Goal: Transaction & Acquisition: Purchase product/service

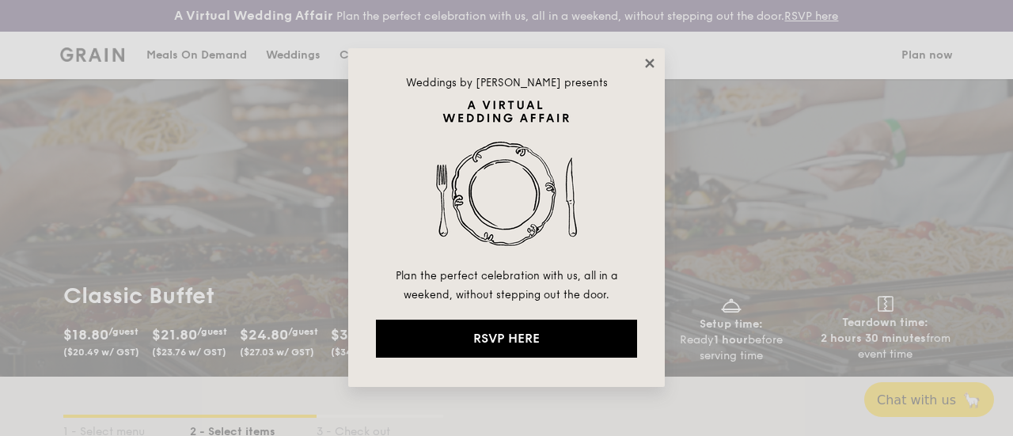
click at [649, 61] on icon at bounding box center [649, 63] width 14 height 14
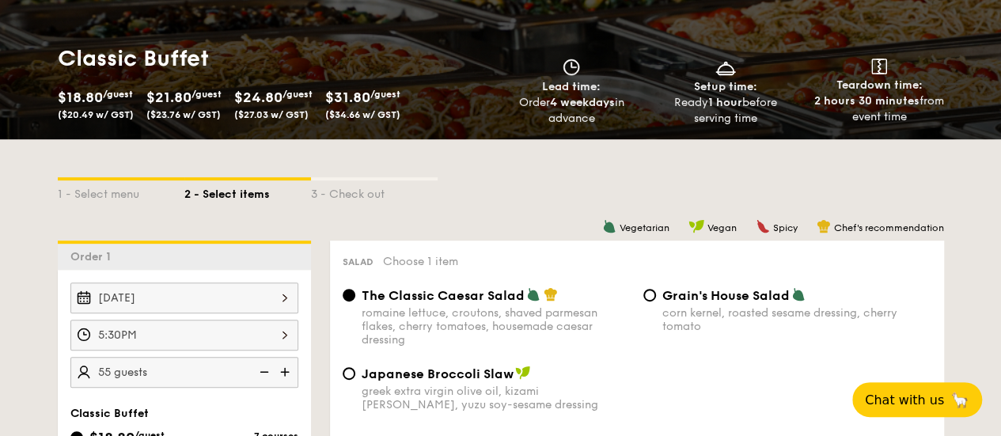
scroll to position [396, 0]
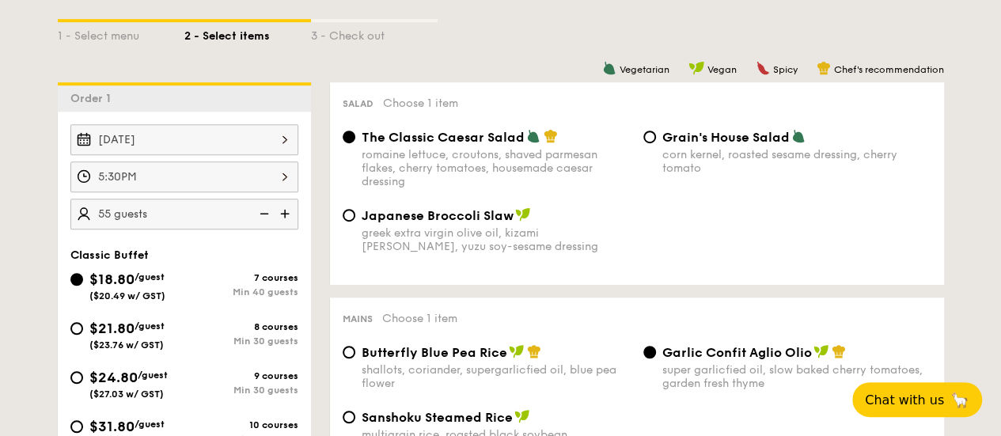
click at [266, 224] on img at bounding box center [263, 214] width 24 height 30
click at [286, 222] on img at bounding box center [287, 214] width 24 height 30
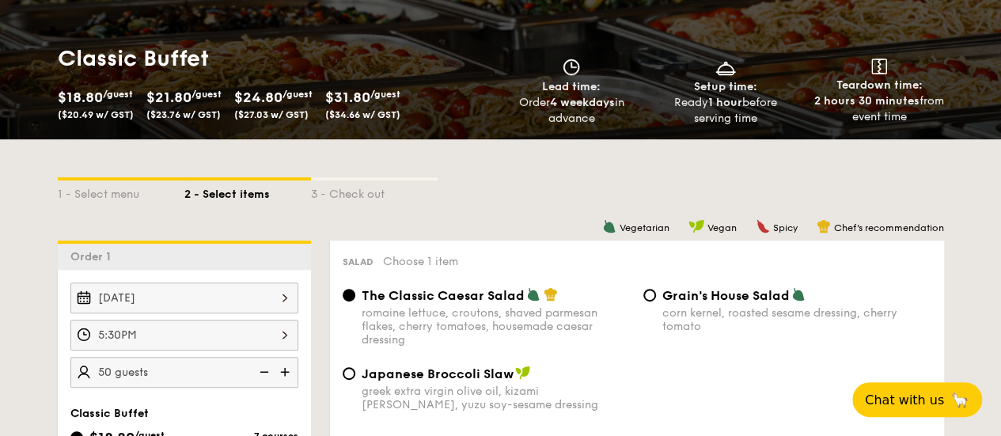
scroll to position [316, 0]
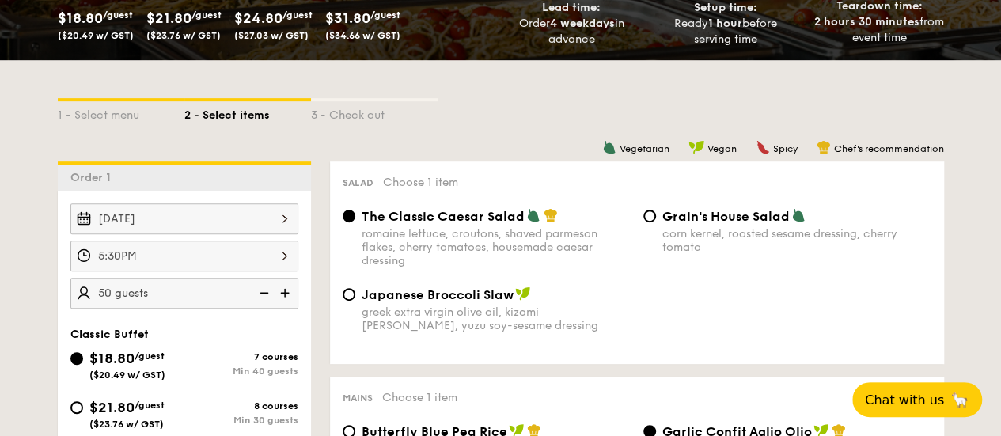
click at [264, 303] on img at bounding box center [263, 293] width 24 height 30
click at [290, 305] on img at bounding box center [287, 293] width 24 height 30
type input "45 guests"
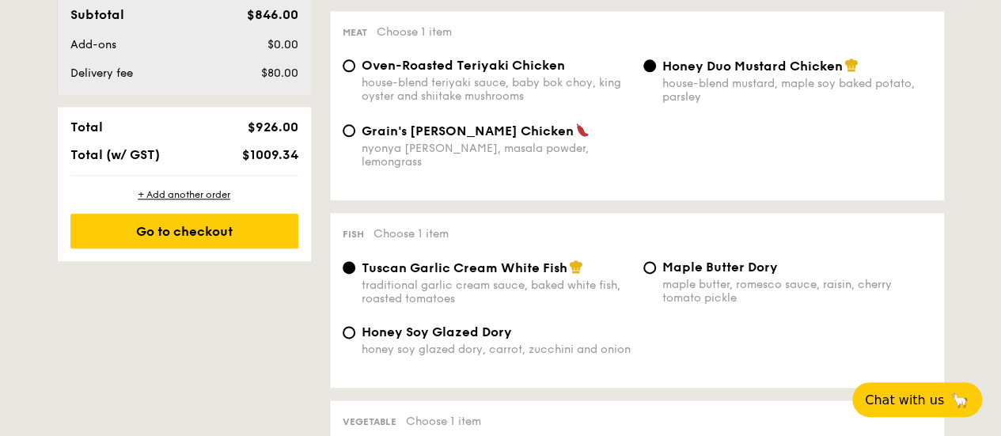
scroll to position [949, 0]
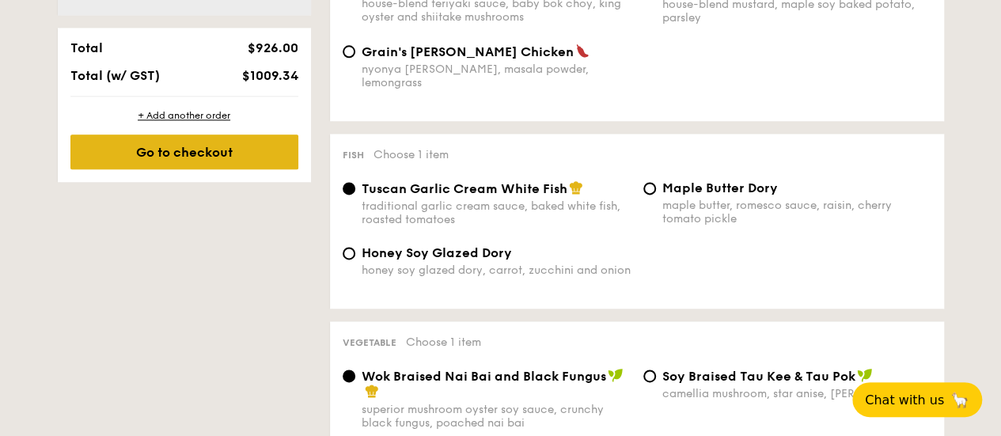
click at [210, 158] on div "Go to checkout" at bounding box center [184, 152] width 228 height 35
